Goal: Task Accomplishment & Management: Use online tool/utility

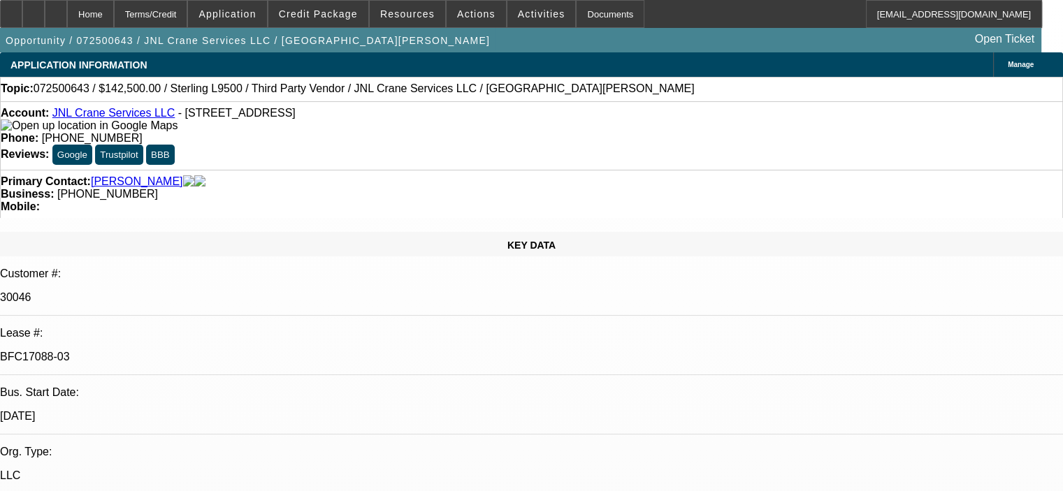
select select "0"
select select "2"
select select "0"
select select "2"
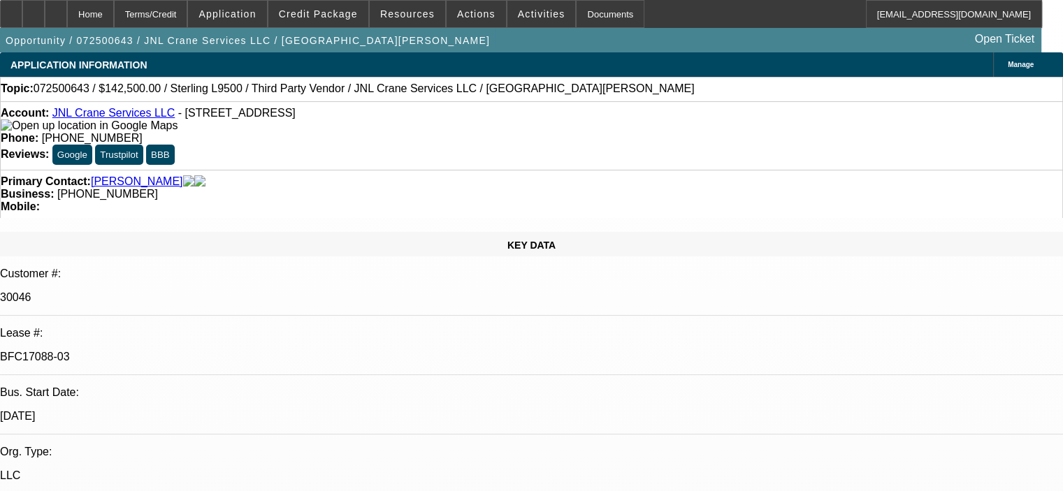
select select "0"
select select "2"
select select "0"
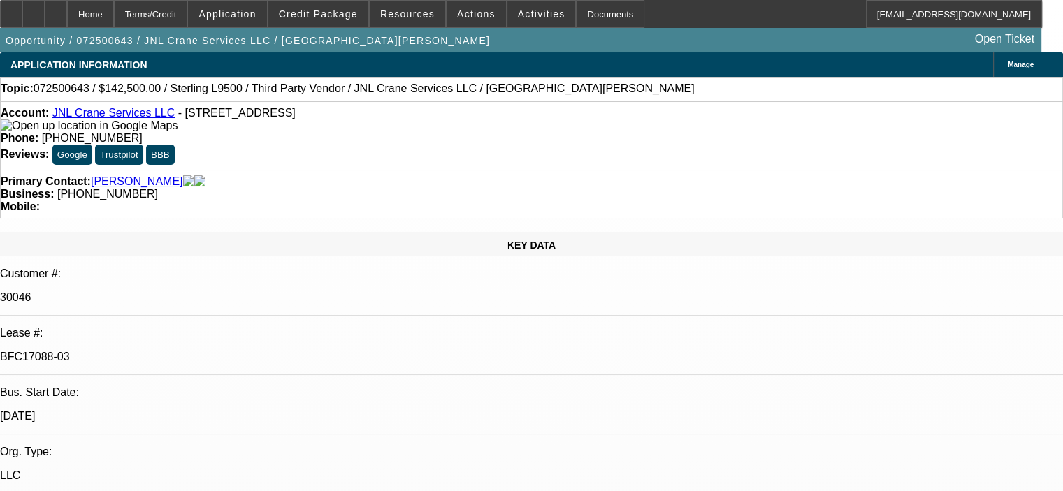
select select "2"
select select "0"
select select "1"
select select "2"
select select "6"
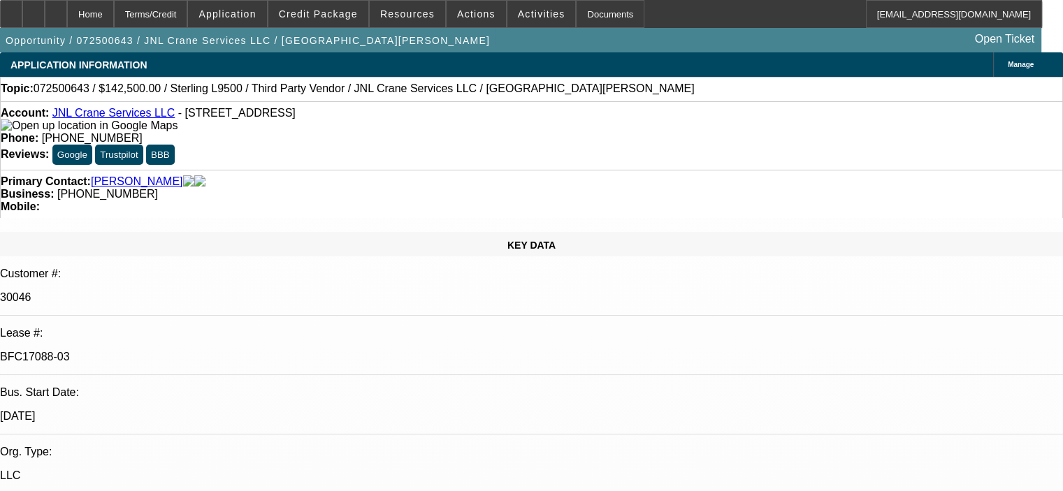
select select "1"
select select "2"
select select "6"
select select "1"
select select "2"
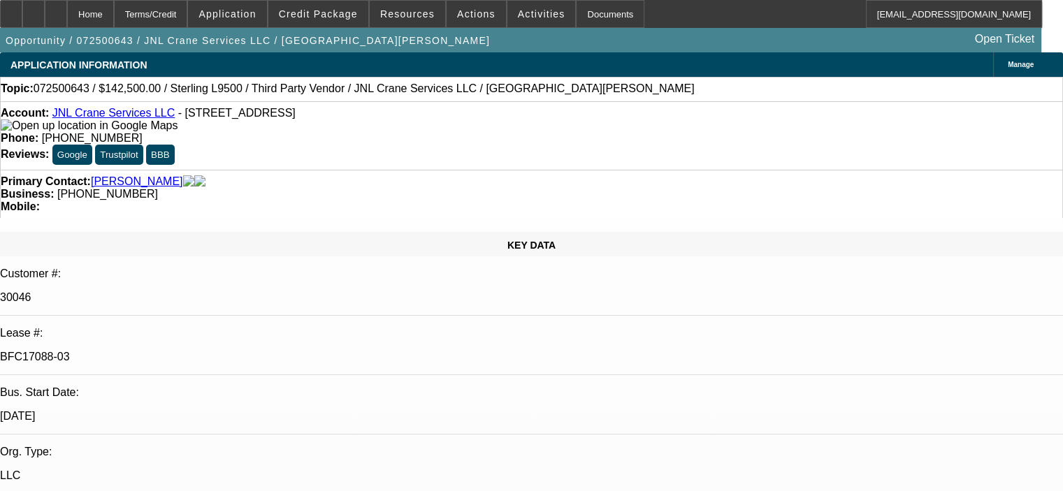
select select "6"
select select "1"
select select "2"
select select "6"
